Goal: Information Seeking & Learning: Learn about a topic

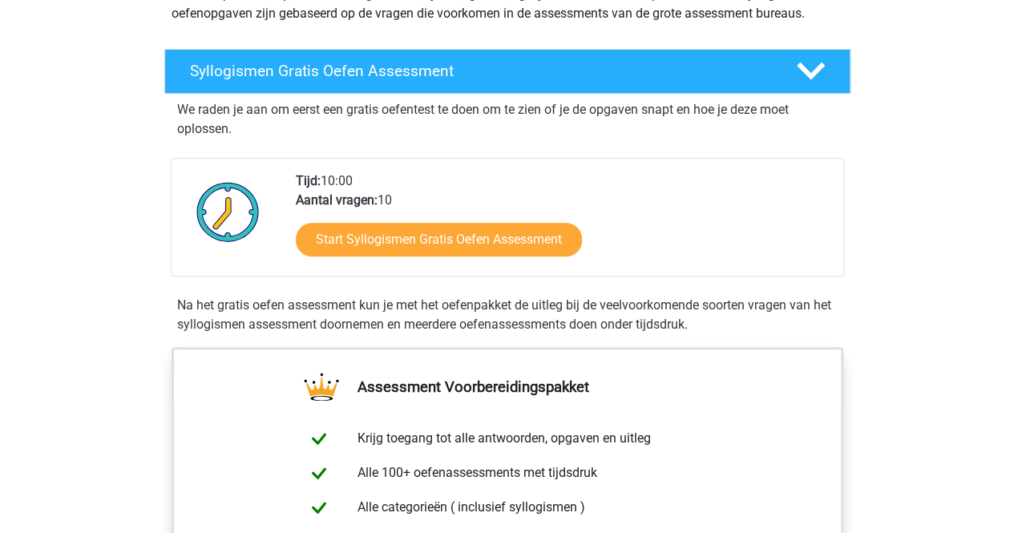
scroll to position [240, 0]
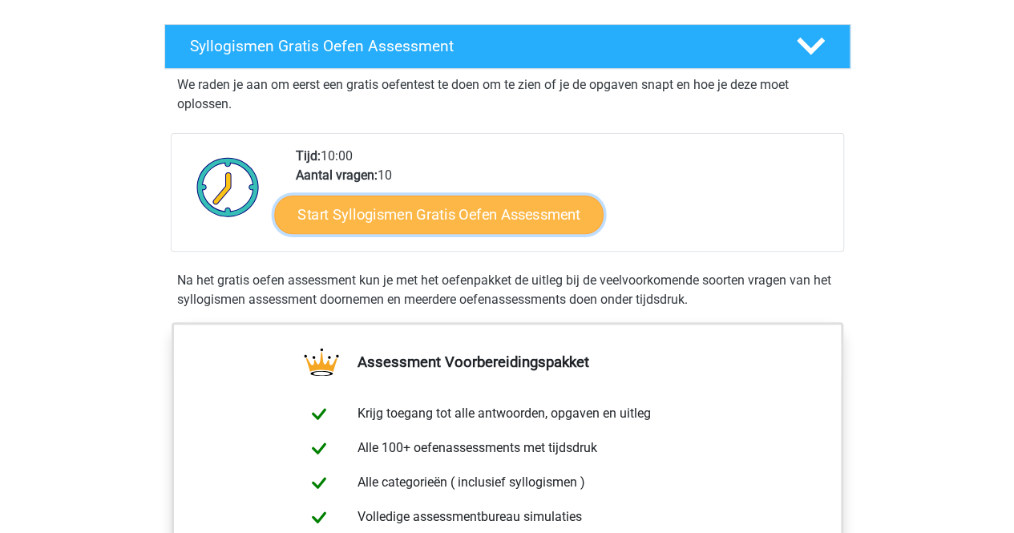
click at [421, 207] on link "Start Syllogismen Gratis Oefen Assessment" at bounding box center [438, 214] width 329 height 38
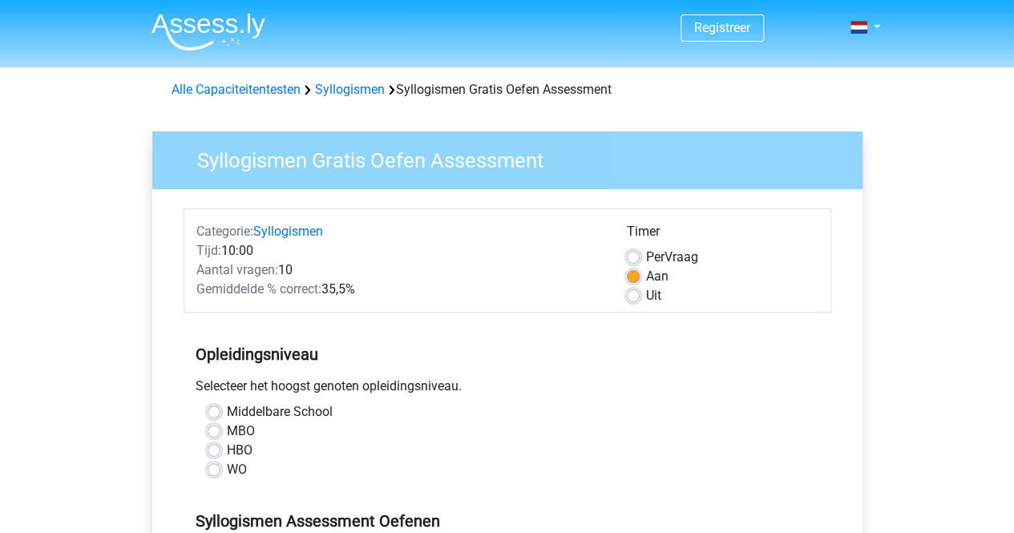
click at [646, 293] on label "Uit" at bounding box center [653, 295] width 15 height 19
click at [633, 293] on input "Uit" at bounding box center [633, 294] width 13 height 16
radio input "true"
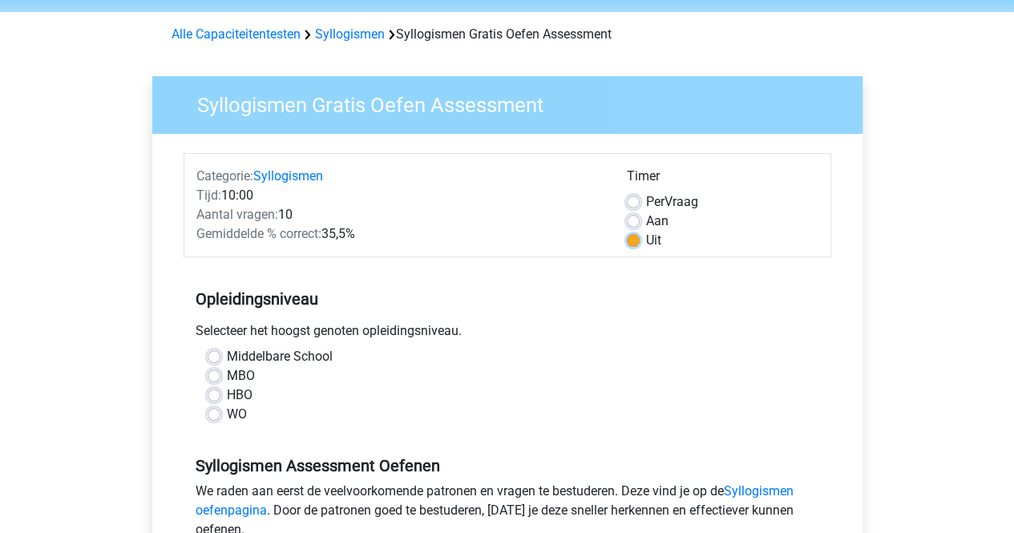
scroll to position [80, 0]
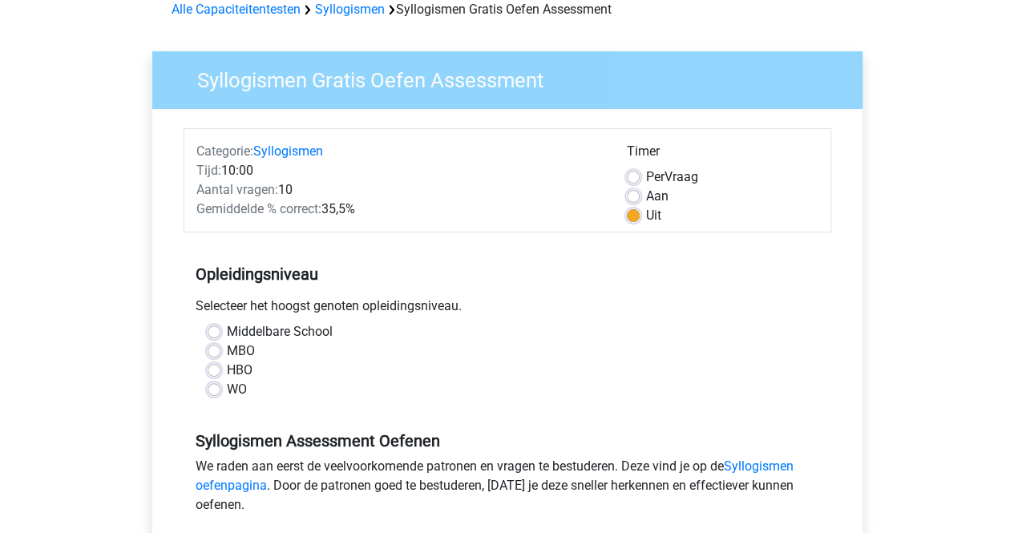
click at [227, 373] on label "HBO" at bounding box center [240, 370] width 26 height 19
click at [215, 373] on input "HBO" at bounding box center [214, 369] width 13 height 16
radio input "true"
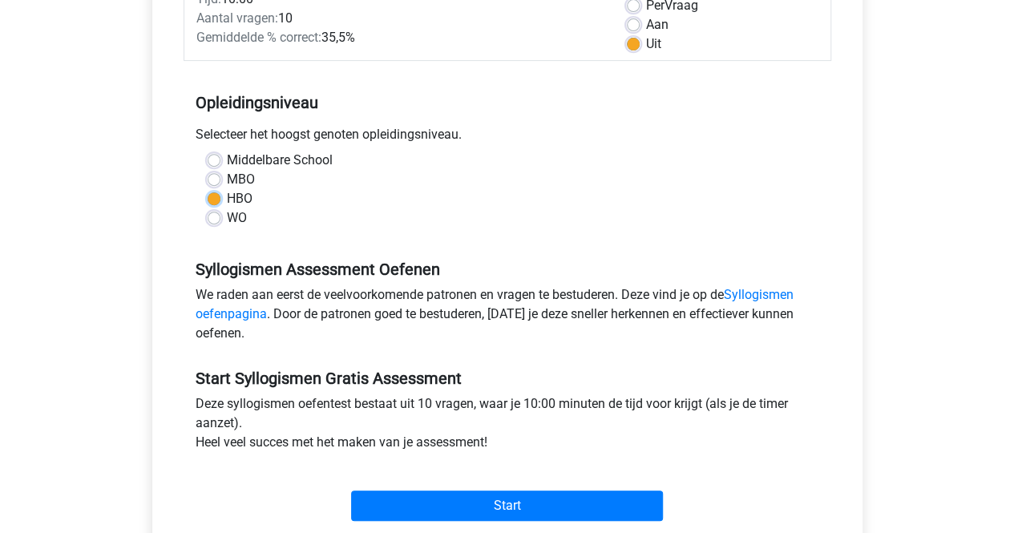
scroll to position [321, 0]
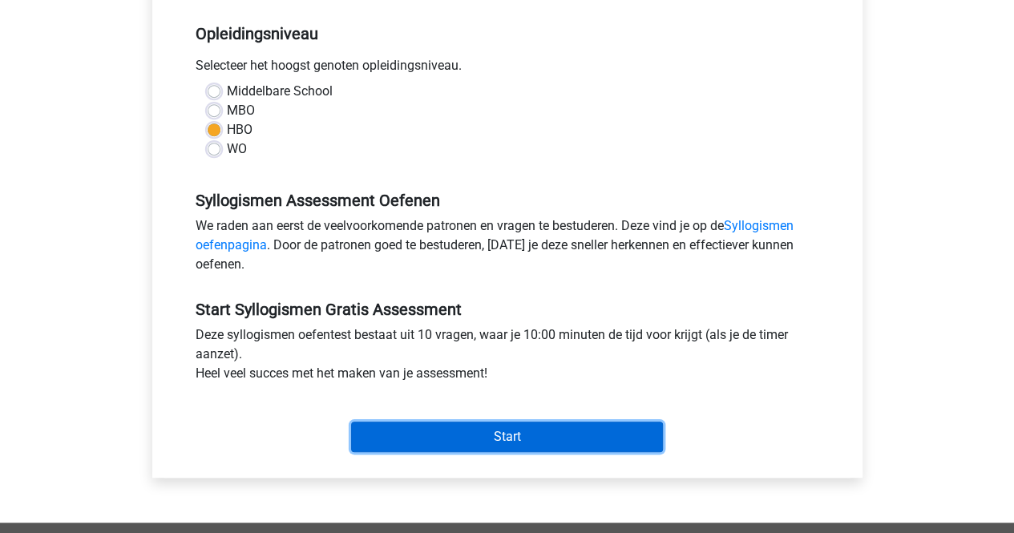
click at [497, 427] on input "Start" at bounding box center [507, 437] width 312 height 30
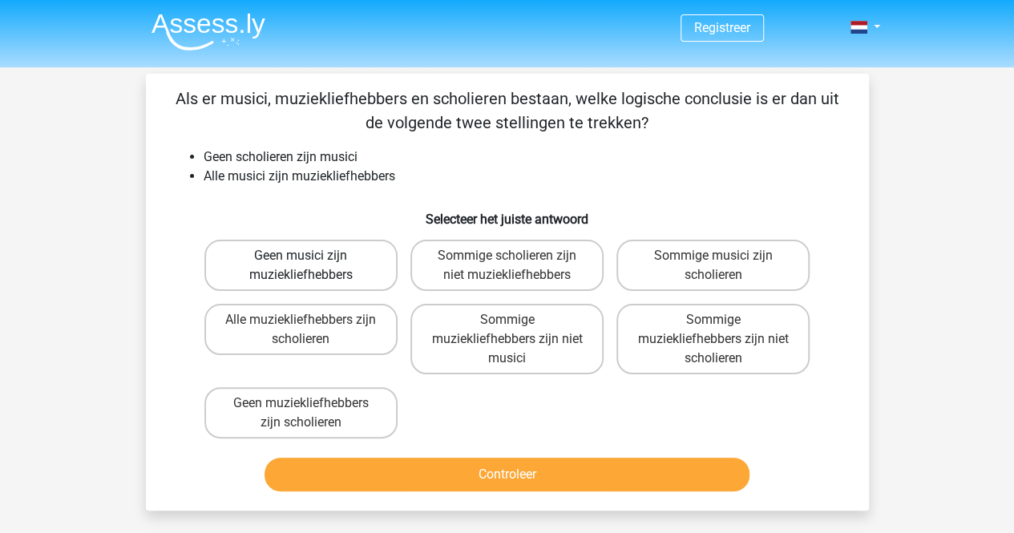
click at [345, 261] on label "Geen musici zijn muziekliefhebbers" at bounding box center [300, 265] width 193 height 51
click at [311, 261] on input "Geen musici zijn muziekliefhebbers" at bounding box center [306, 261] width 10 height 10
radio input "true"
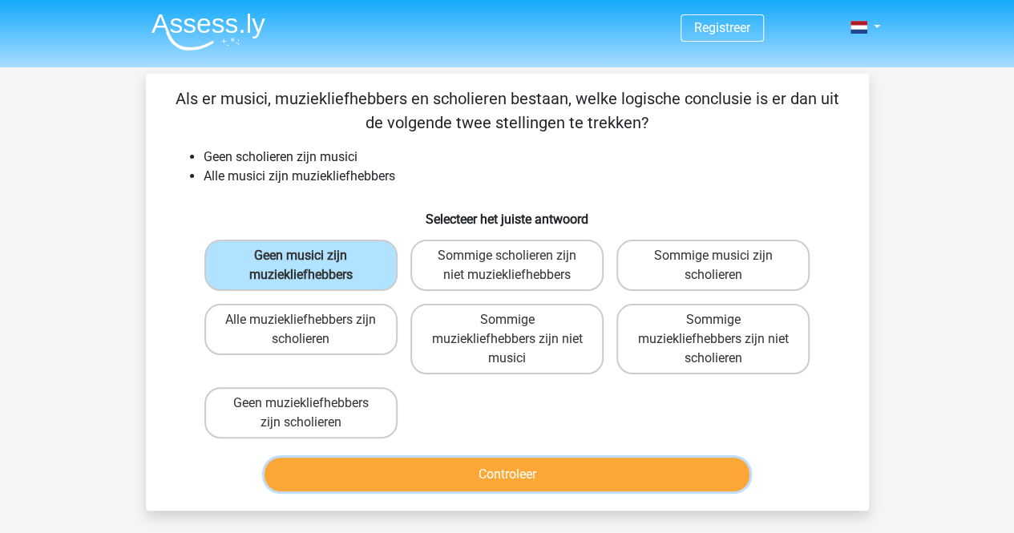
click at [495, 475] on button "Controleer" at bounding box center [507, 475] width 485 height 34
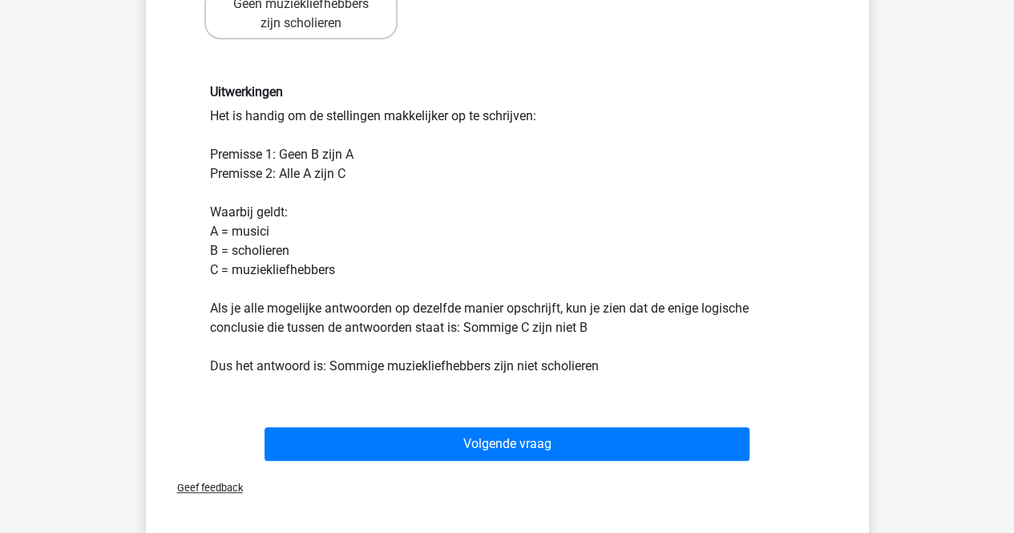
scroll to position [401, 0]
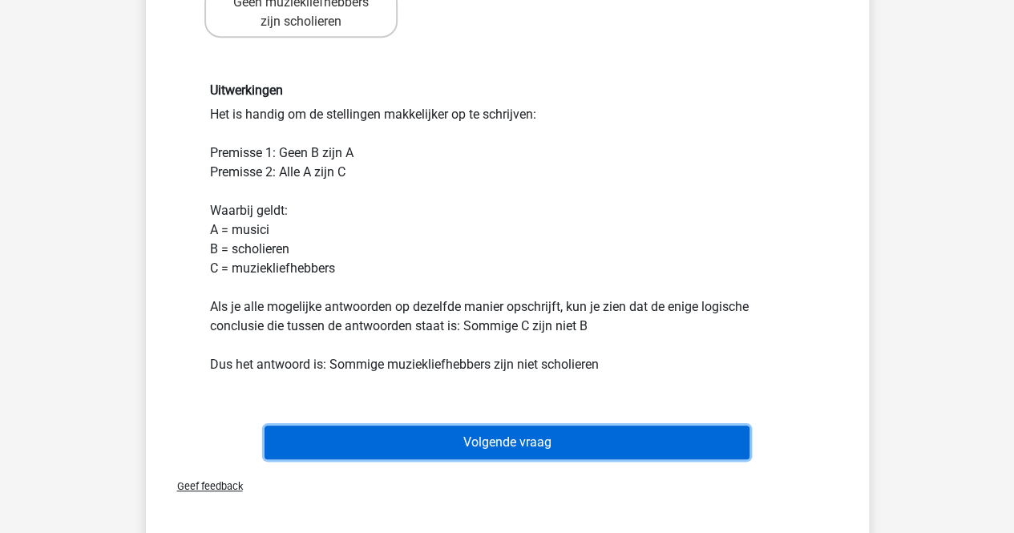
click at [499, 445] on button "Volgende vraag" at bounding box center [507, 443] width 485 height 34
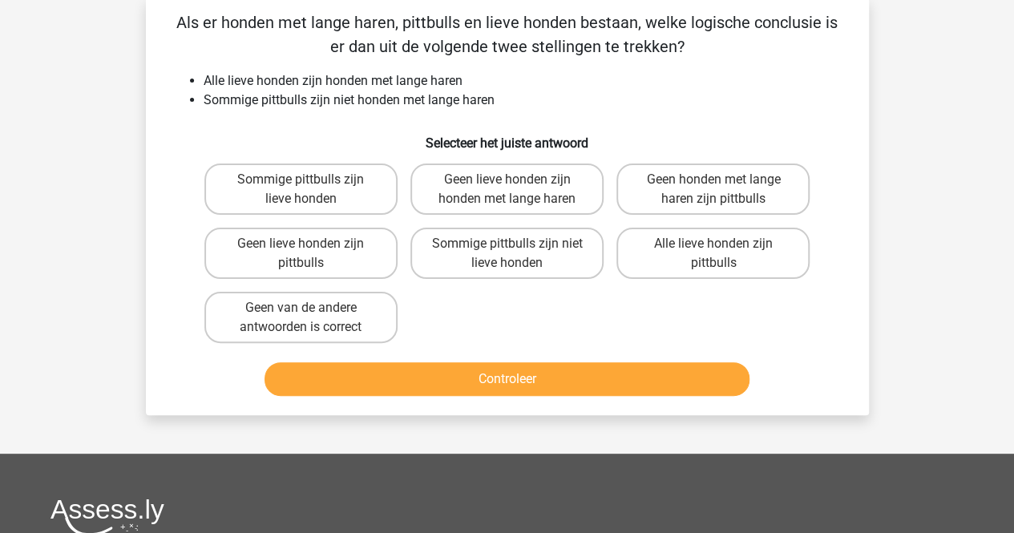
scroll to position [74, 0]
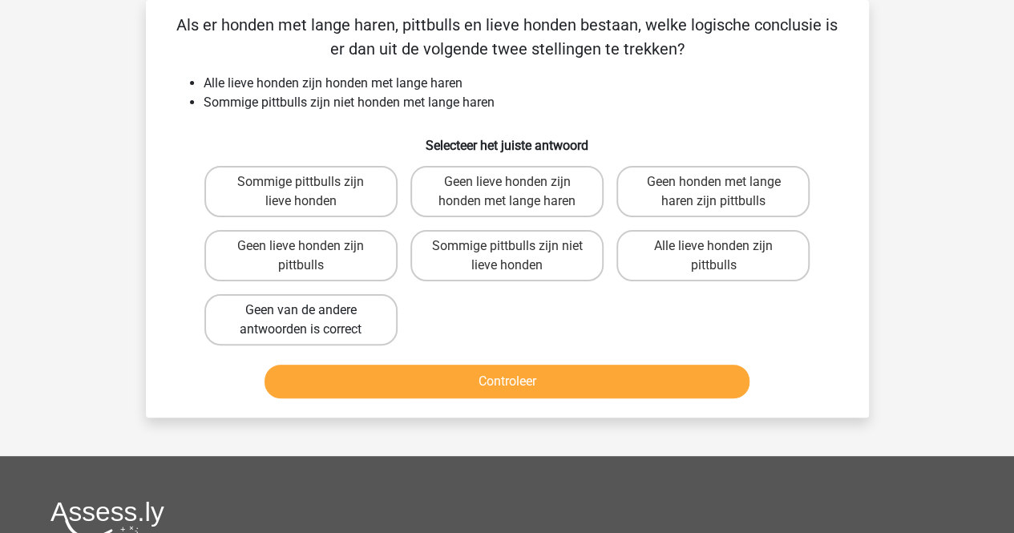
click at [333, 322] on label "Geen van de andere antwoorden is correct" at bounding box center [300, 319] width 193 height 51
click at [311, 321] on input "Geen van de andere antwoorden is correct" at bounding box center [306, 315] width 10 height 10
radio input "true"
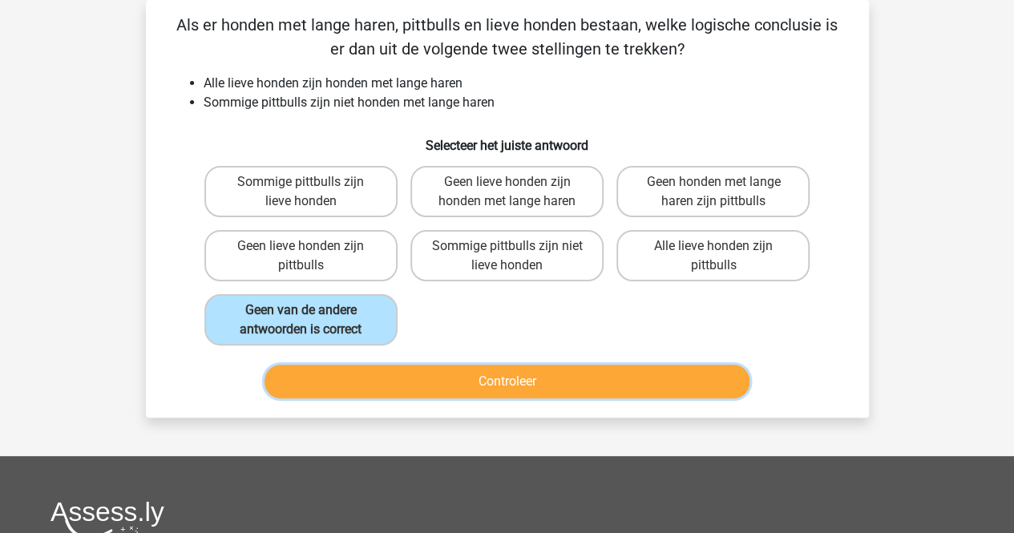
click at [456, 366] on button "Controleer" at bounding box center [507, 382] width 485 height 34
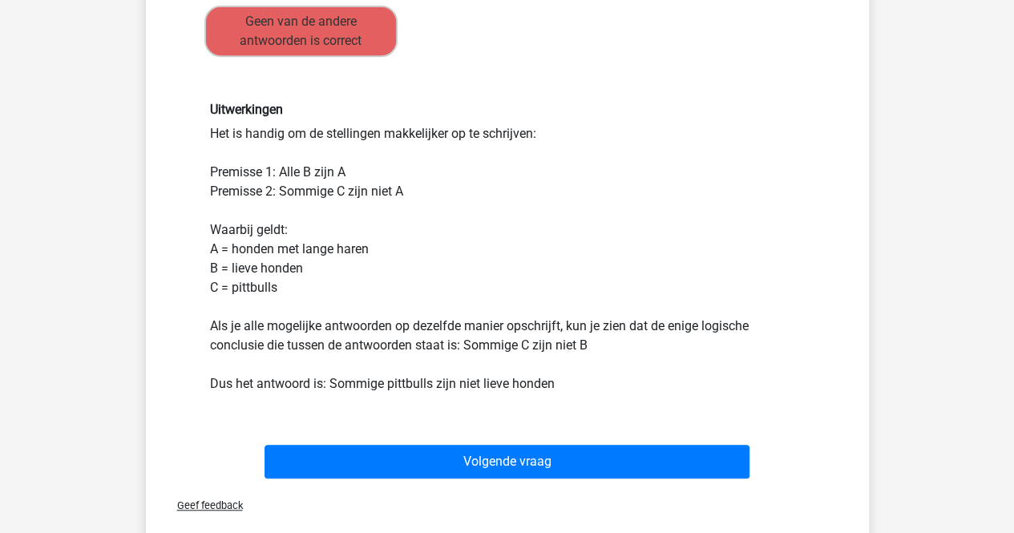
scroll to position [394, 0]
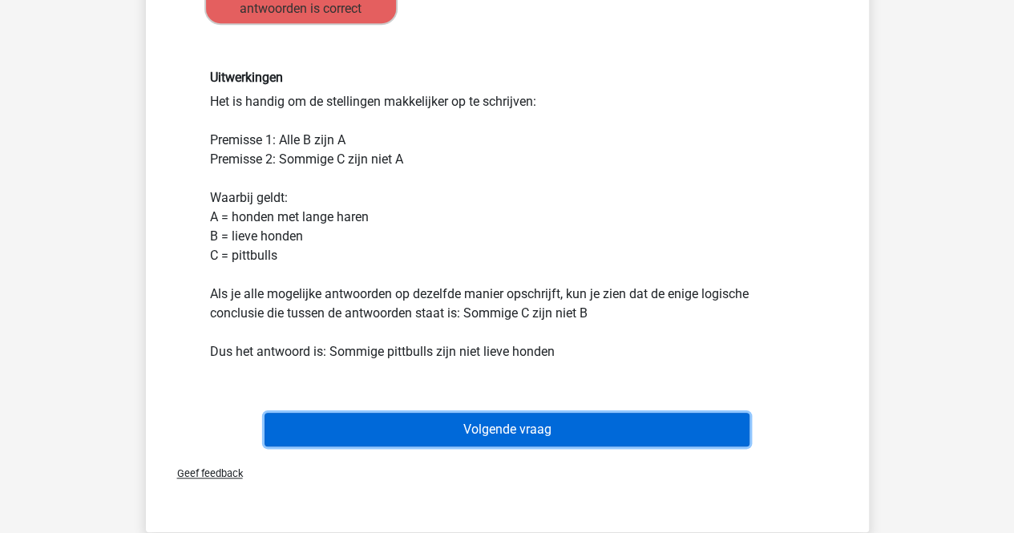
click at [519, 425] on button "Volgende vraag" at bounding box center [507, 430] width 485 height 34
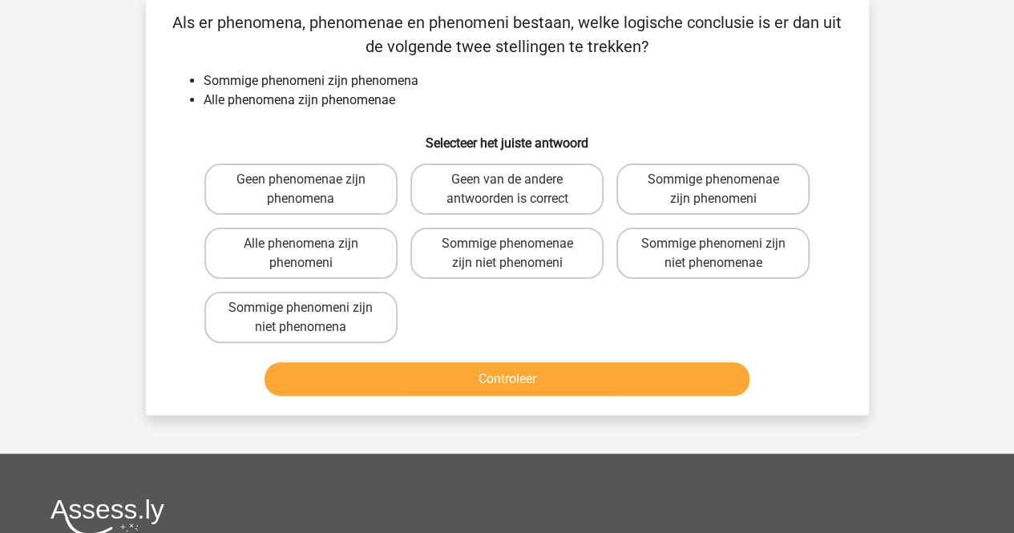
scroll to position [74, 0]
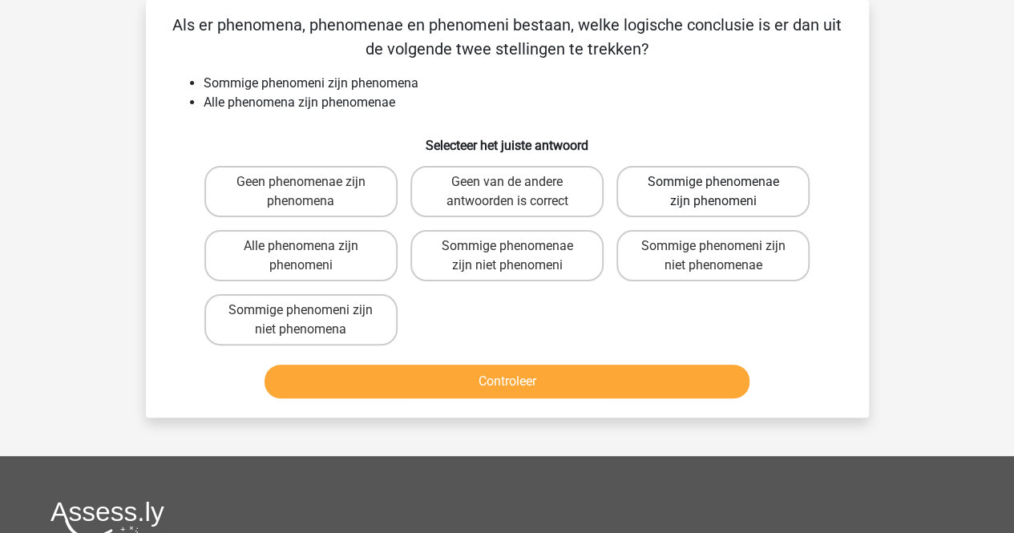
click at [654, 178] on label "Sommige phenomenae zijn phenomeni" at bounding box center [712, 191] width 193 height 51
click at [713, 182] on input "Sommige phenomenae zijn phenomeni" at bounding box center [718, 187] width 10 height 10
radio input "true"
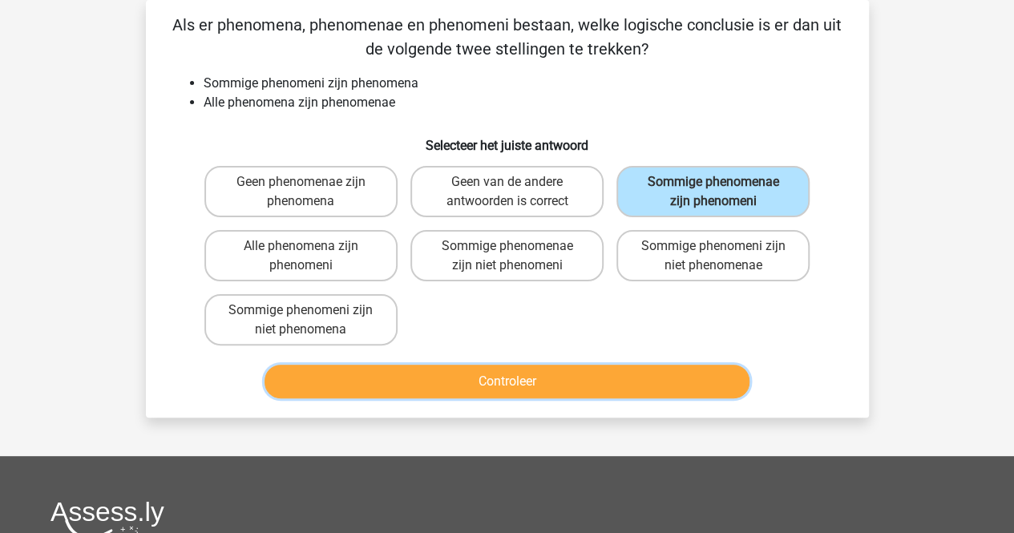
click at [503, 379] on button "Controleer" at bounding box center [507, 382] width 485 height 34
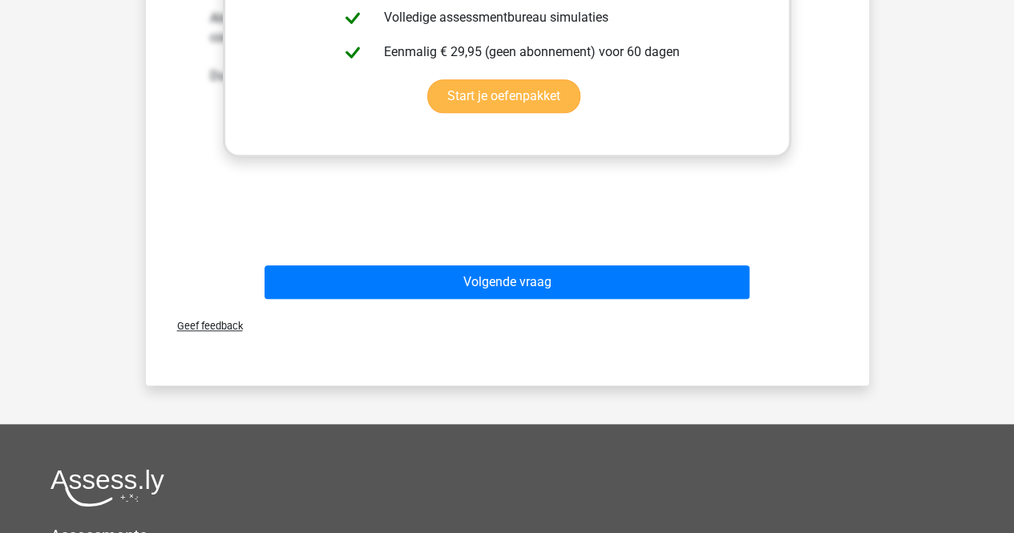
scroll to position [715, 0]
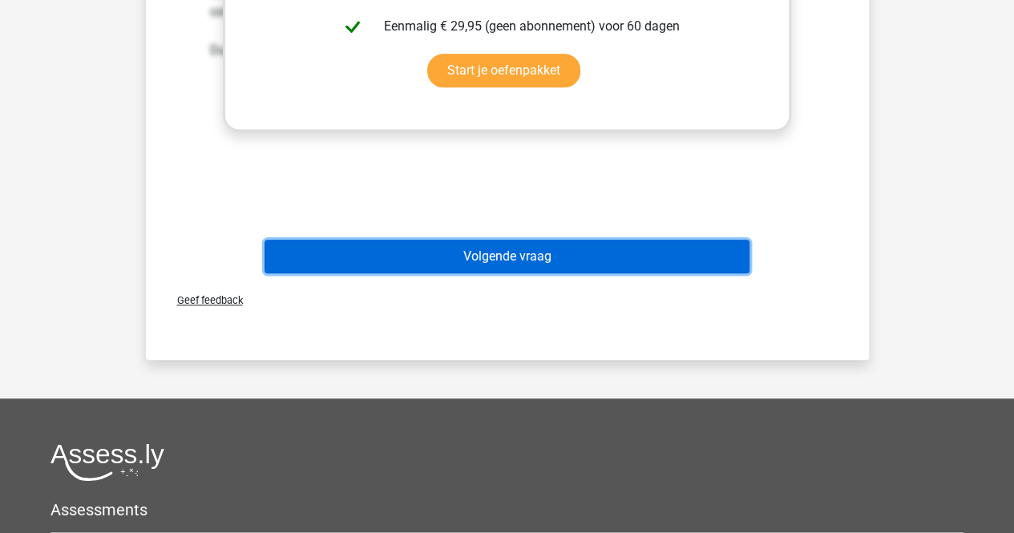
click at [527, 248] on button "Volgende vraag" at bounding box center [507, 257] width 485 height 34
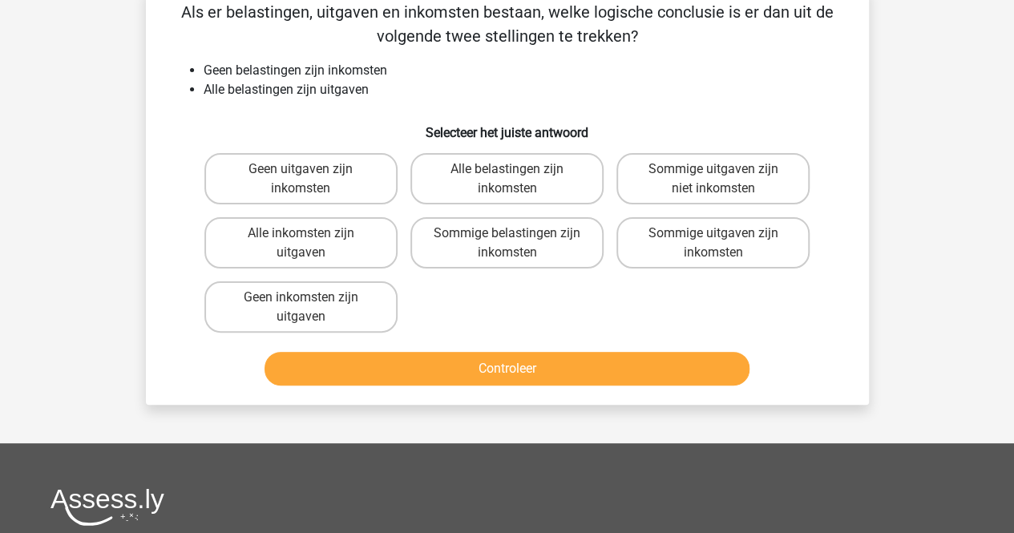
scroll to position [74, 0]
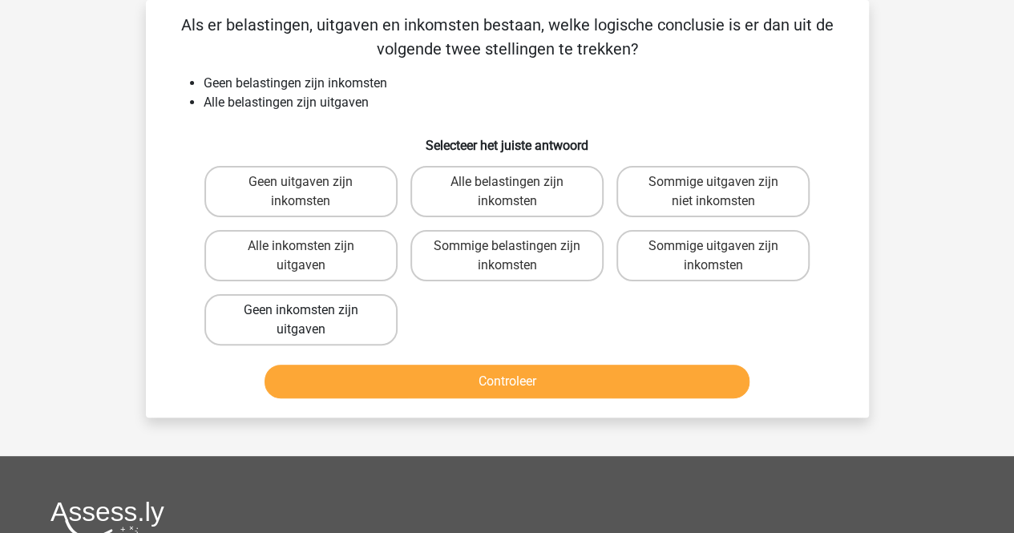
click at [226, 320] on label "Geen inkomsten zijn uitgaven" at bounding box center [300, 319] width 193 height 51
click at [301, 320] on input "Geen inkomsten zijn uitgaven" at bounding box center [306, 315] width 10 height 10
radio input "true"
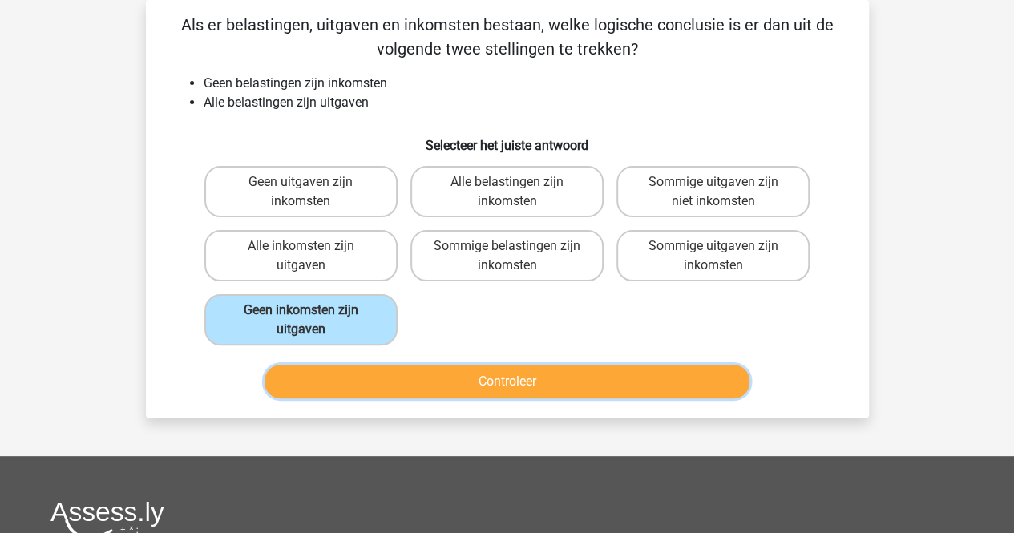
click at [414, 382] on button "Controleer" at bounding box center [507, 382] width 485 height 34
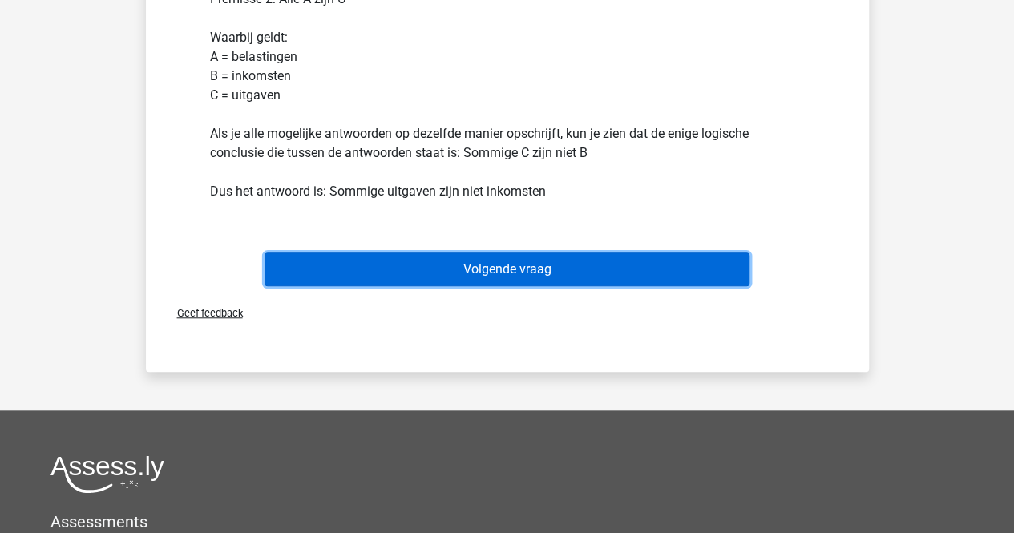
click at [452, 269] on button "Volgende vraag" at bounding box center [507, 270] width 485 height 34
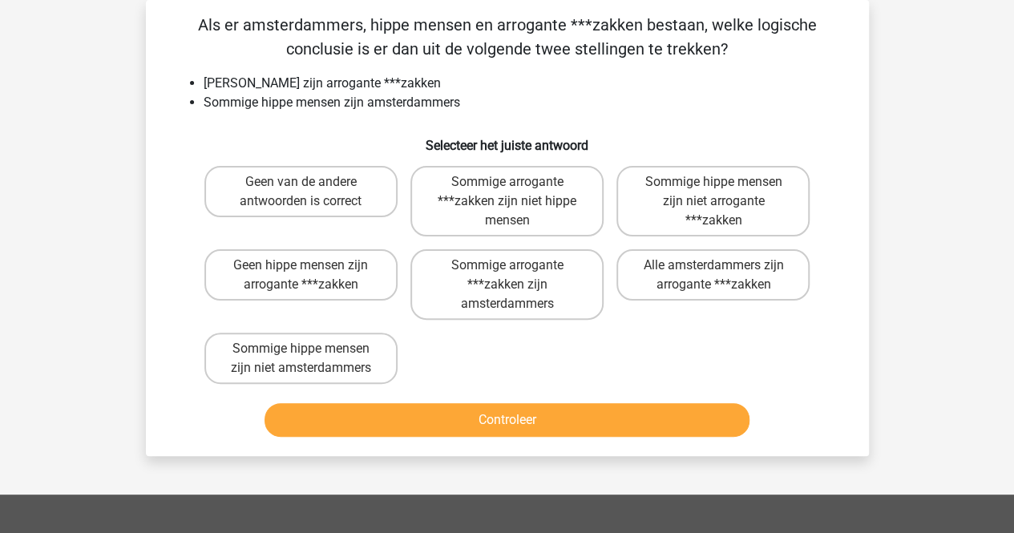
click at [492, 415] on button "Controleer" at bounding box center [507, 420] width 485 height 34
click at [497, 184] on label "Sommige arrogante ***zakken zijn niet hippe mensen" at bounding box center [506, 201] width 193 height 71
click at [507, 184] on input "Sommige arrogante ***zakken zijn niet hippe mensen" at bounding box center [512, 187] width 10 height 10
radio input "true"
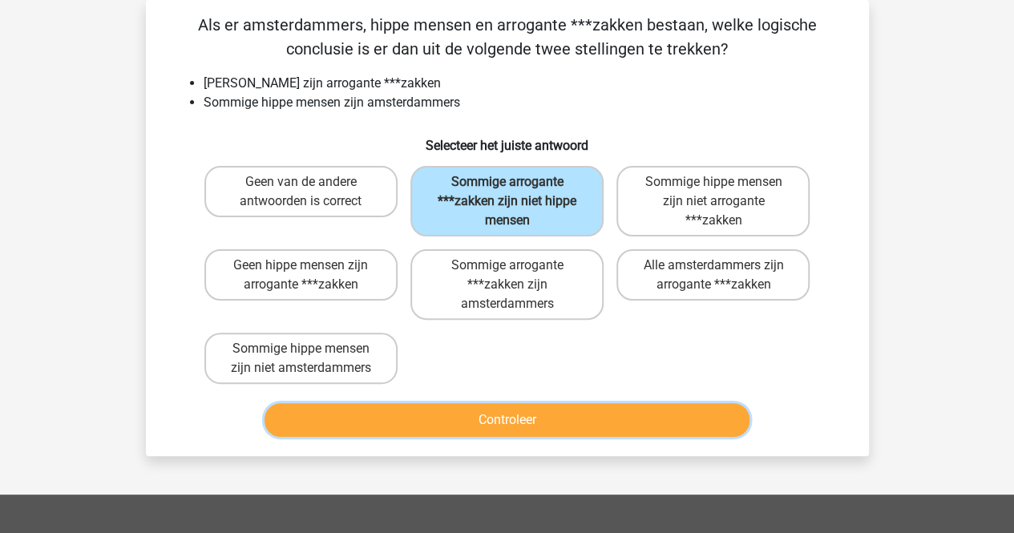
click at [516, 417] on button "Controleer" at bounding box center [507, 420] width 485 height 34
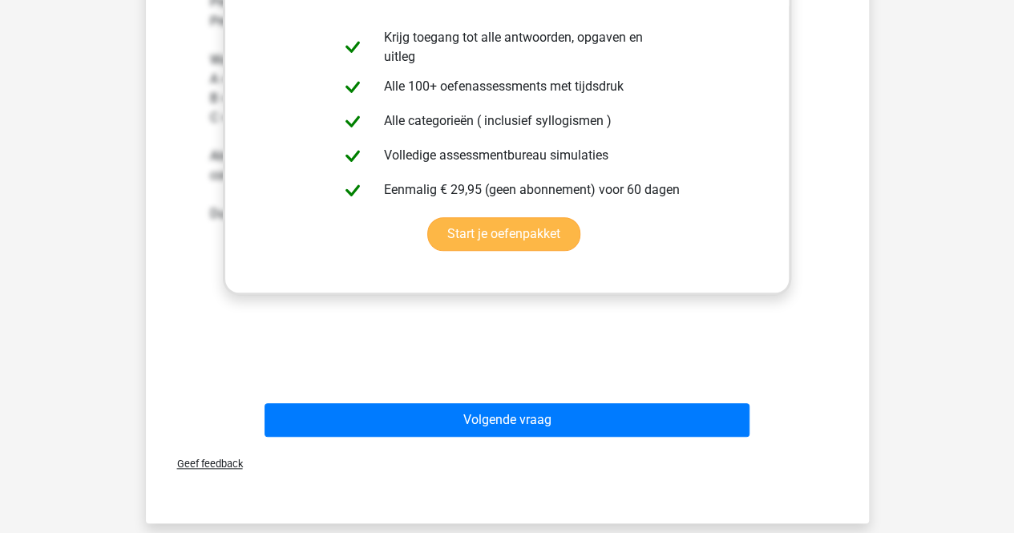
scroll to position [641, 0]
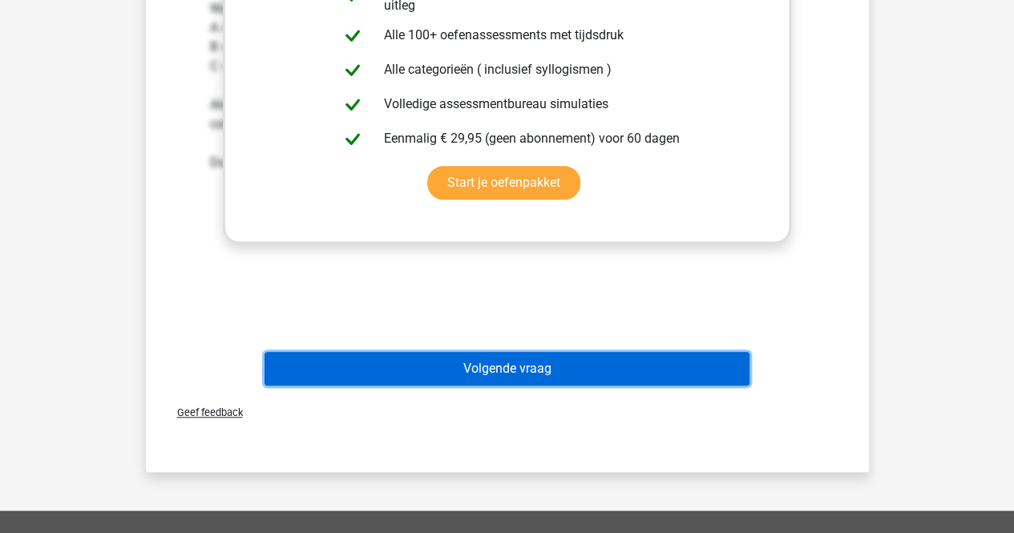
click at [537, 361] on button "Volgende vraag" at bounding box center [507, 369] width 485 height 34
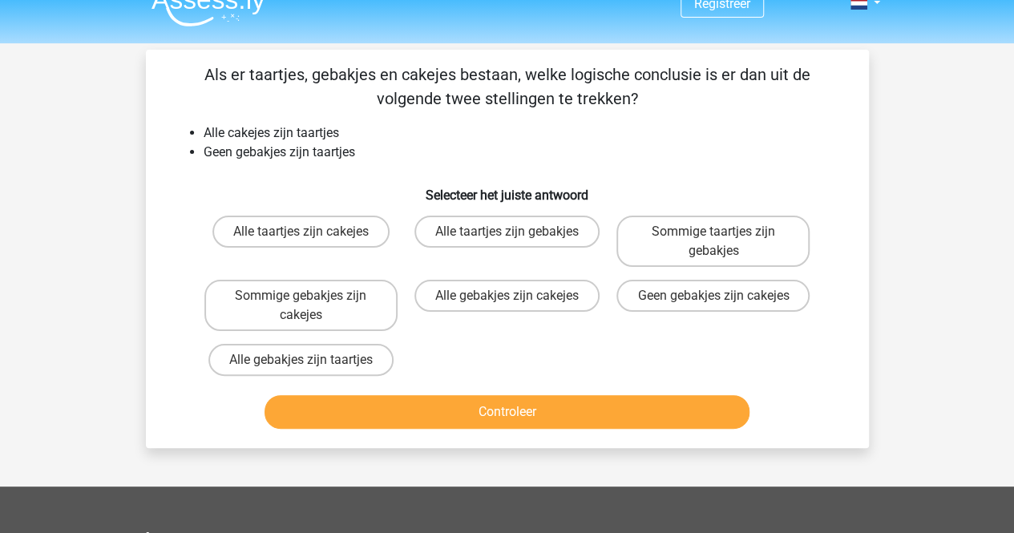
scroll to position [0, 0]
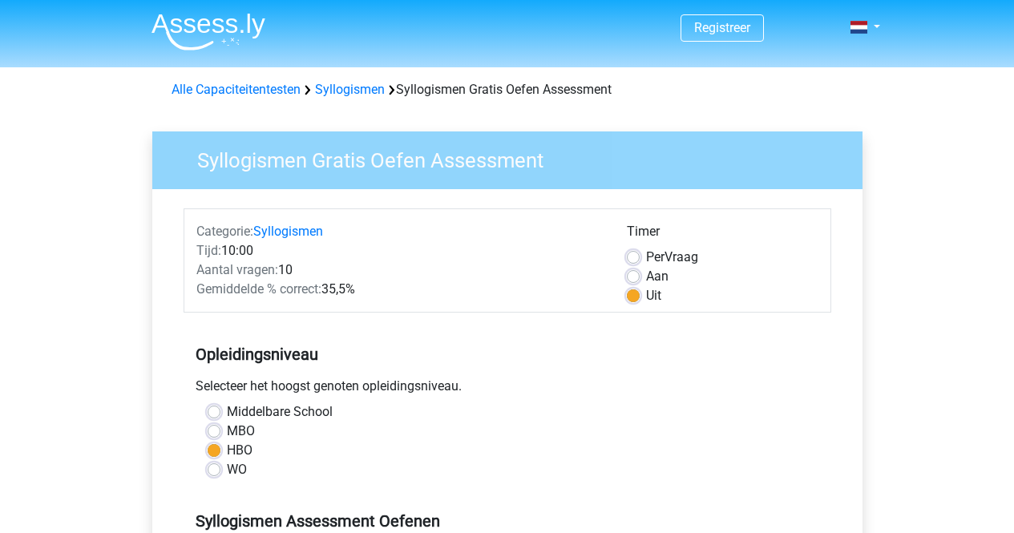
scroll to position [321, 0]
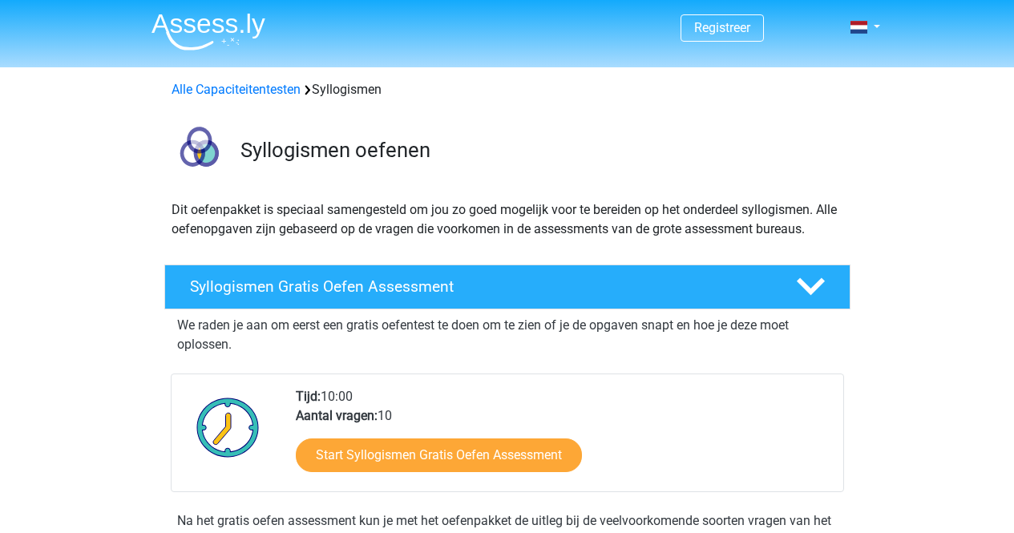
scroll to position [240, 0]
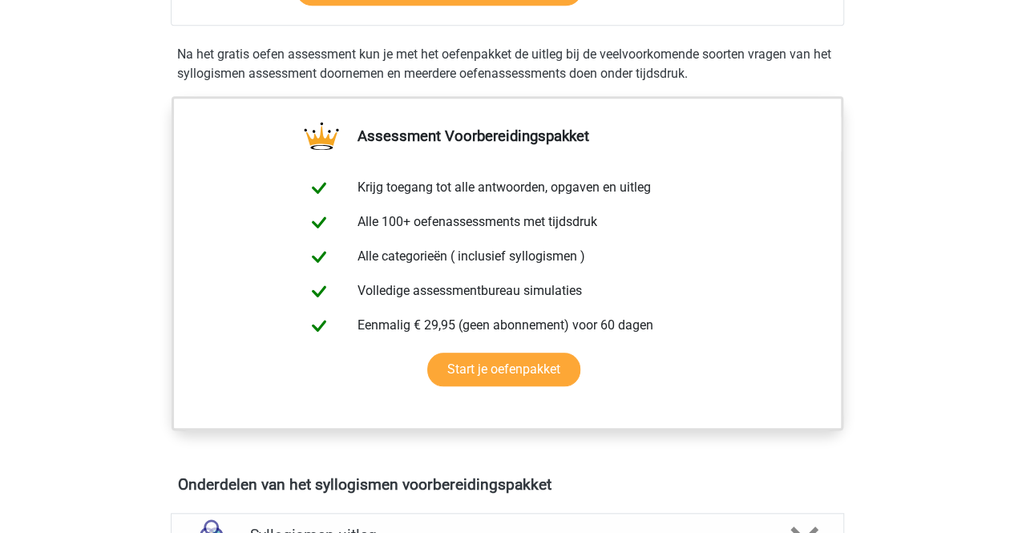
scroll to position [481, 0]
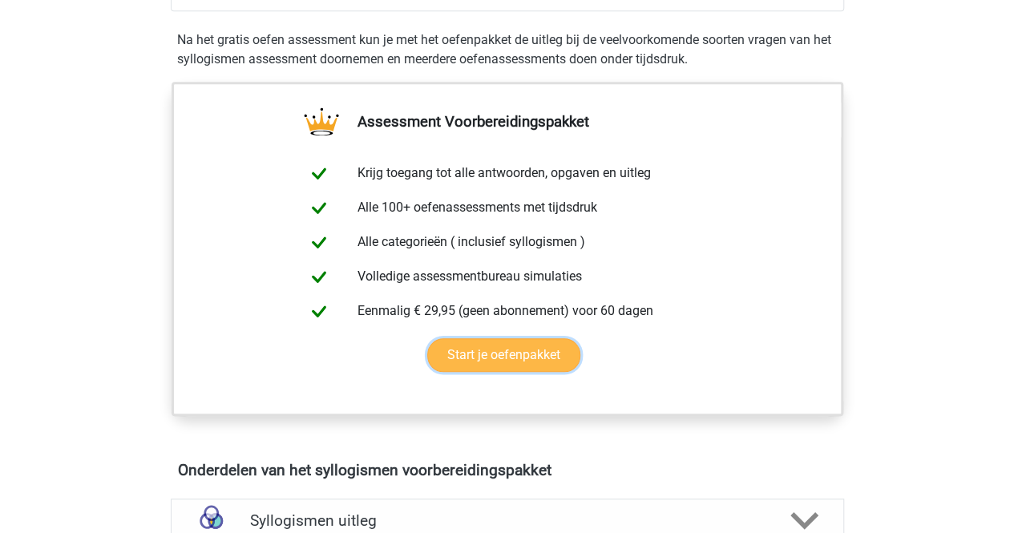
click at [515, 349] on link "Start je oefenpakket" at bounding box center [503, 355] width 153 height 34
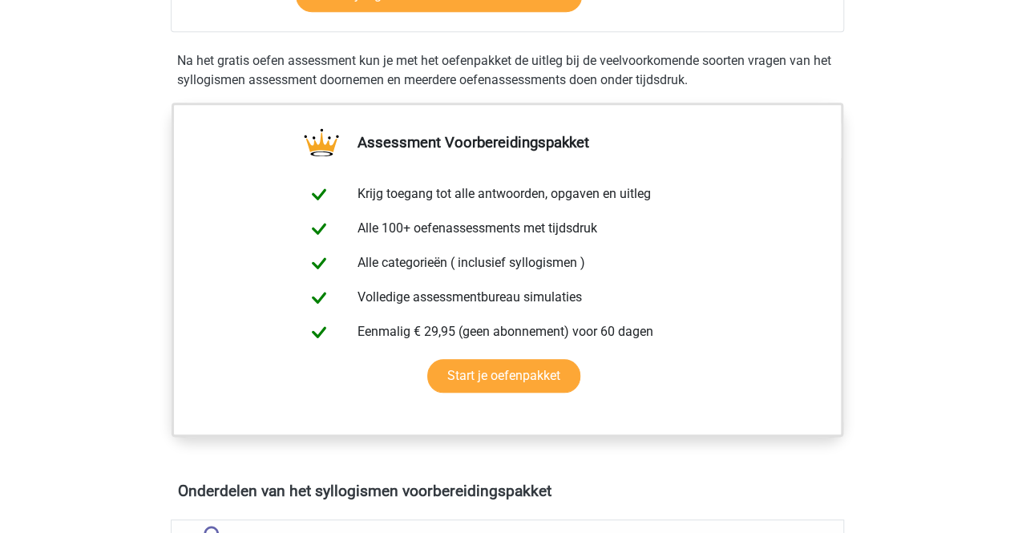
scroll to position [481, 0]
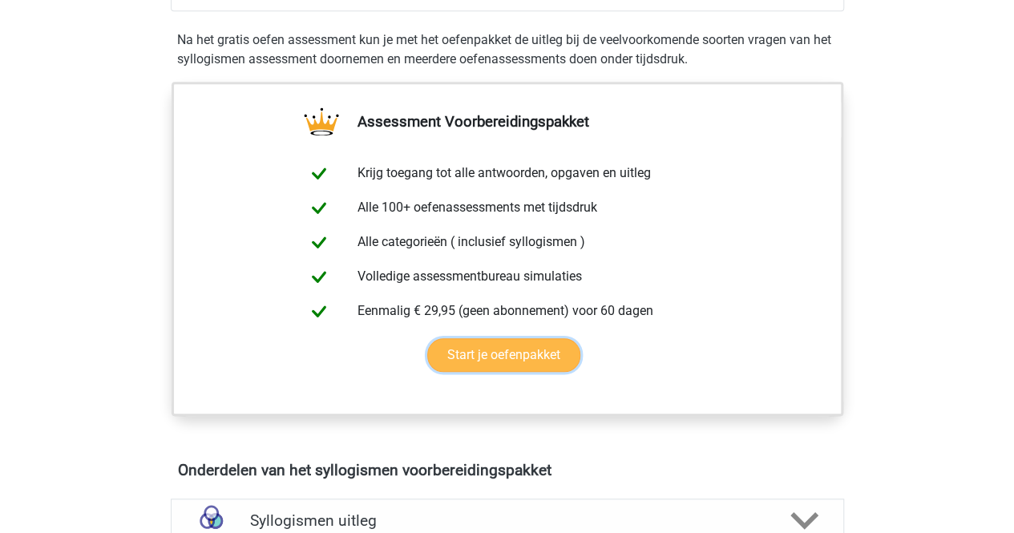
click at [485, 345] on link "Start je oefenpakket" at bounding box center [503, 355] width 153 height 34
